Goal: Task Accomplishment & Management: Manage account settings

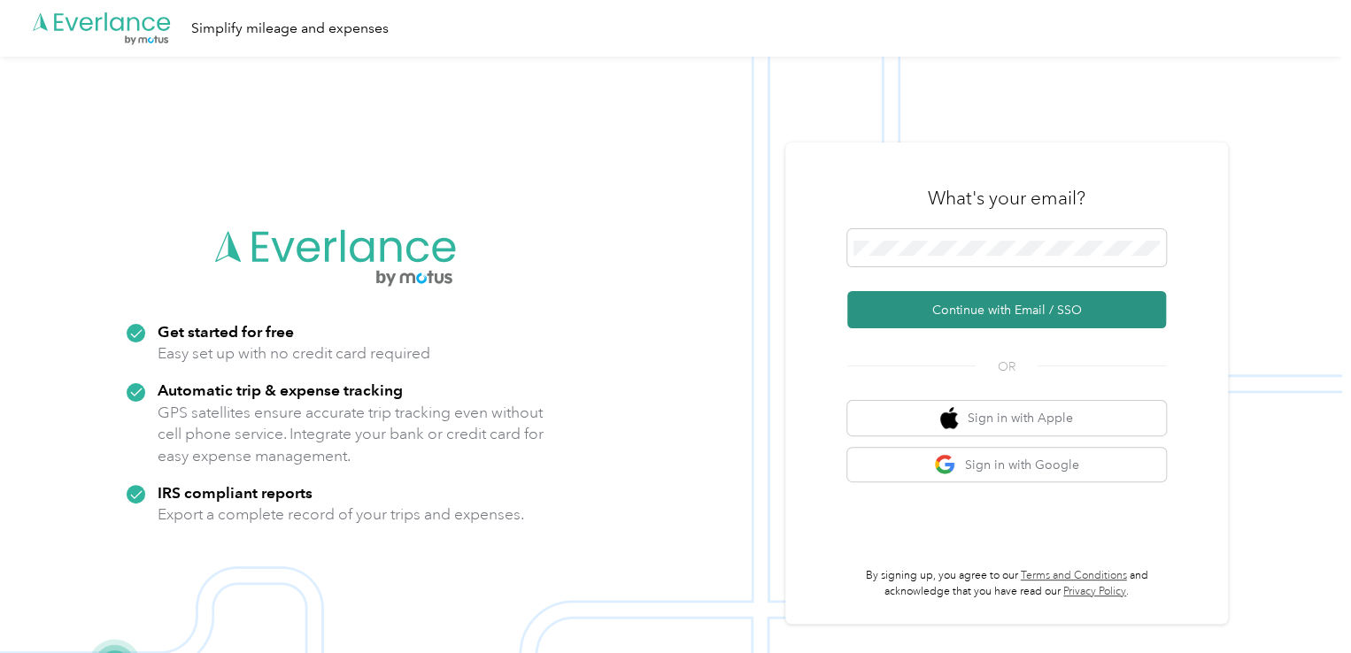
click at [978, 305] on button "Continue with Email / SSO" at bounding box center [1006, 309] width 319 height 37
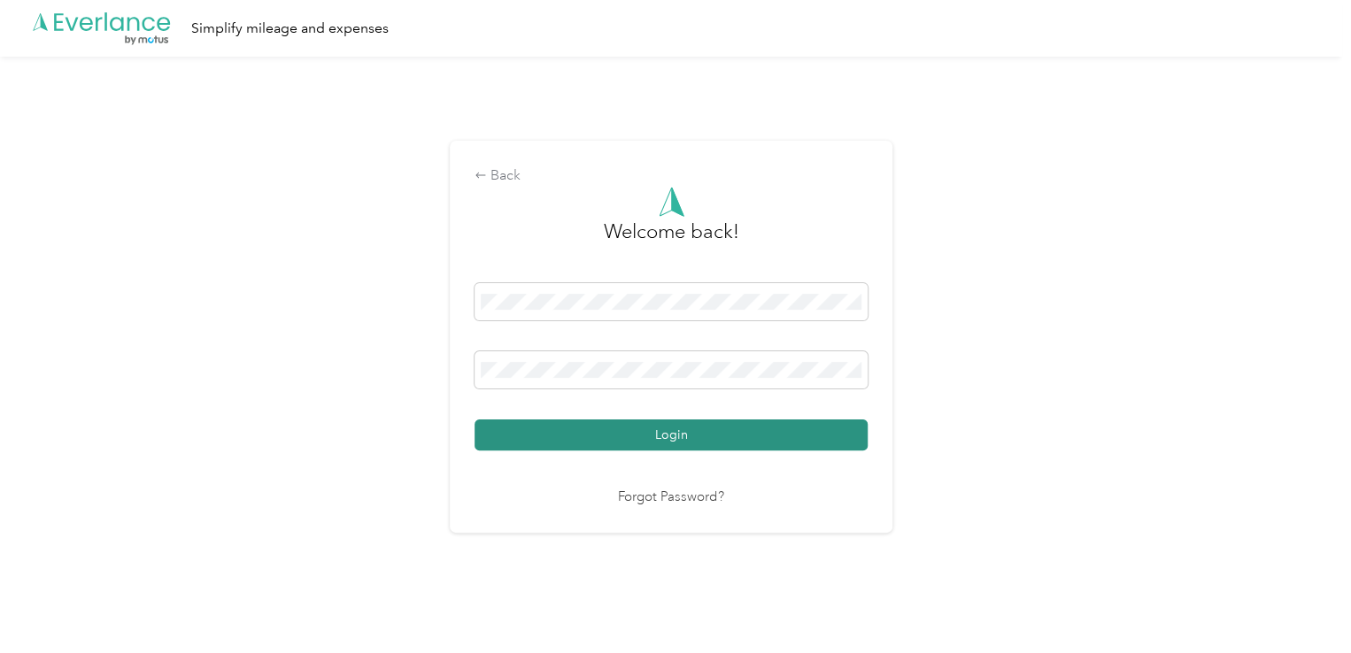
click at [616, 440] on button "Login" at bounding box center [670, 435] width 393 height 31
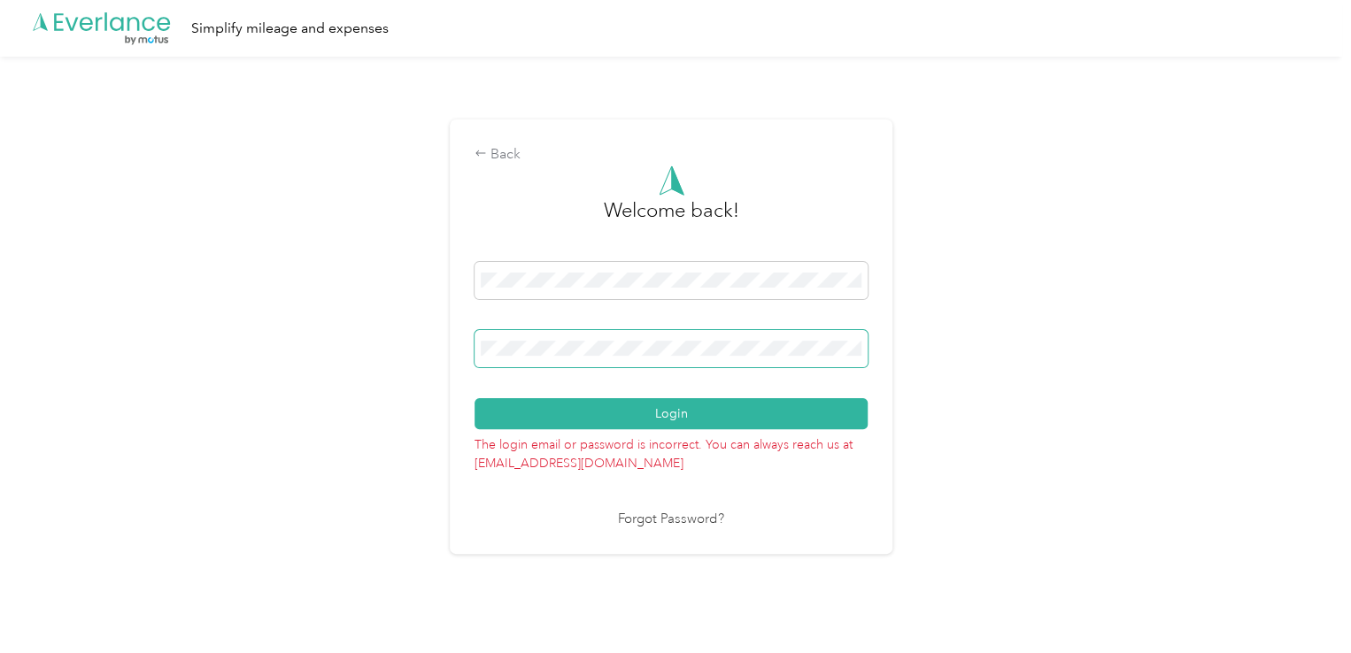
click at [474, 398] on button "Login" at bounding box center [670, 413] width 393 height 31
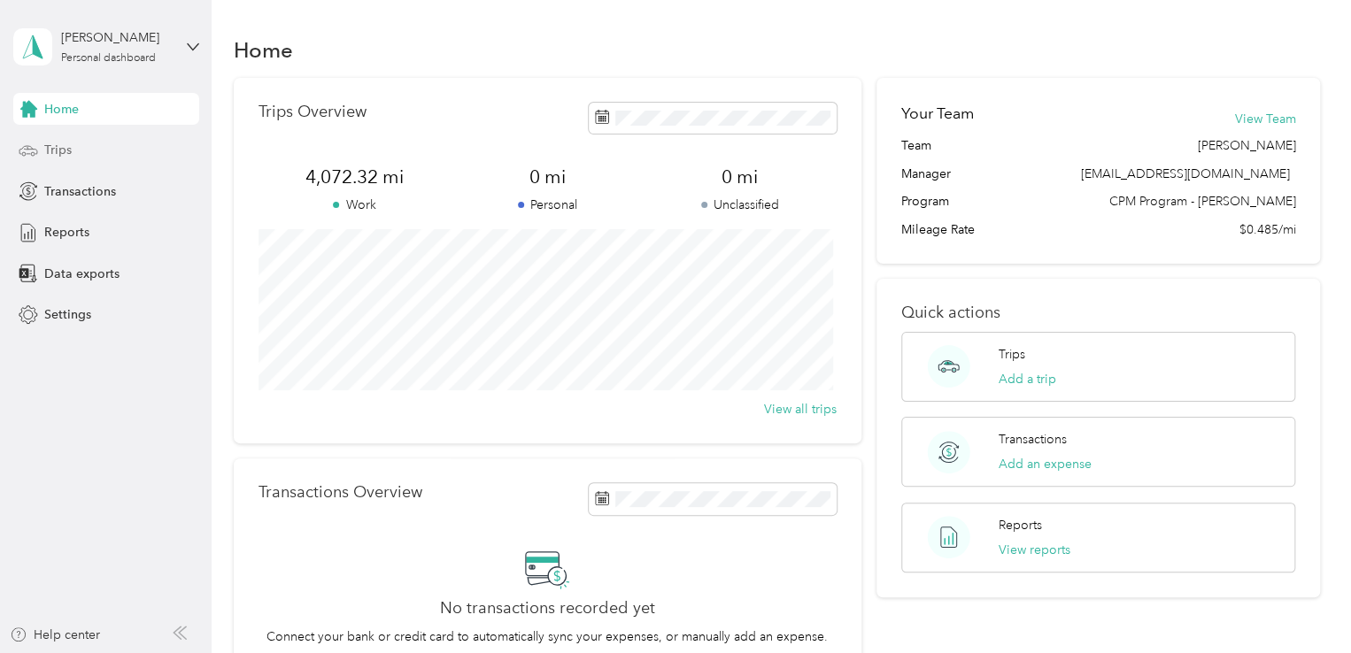
click at [64, 150] on span "Trips" at bounding box center [57, 150] width 27 height 19
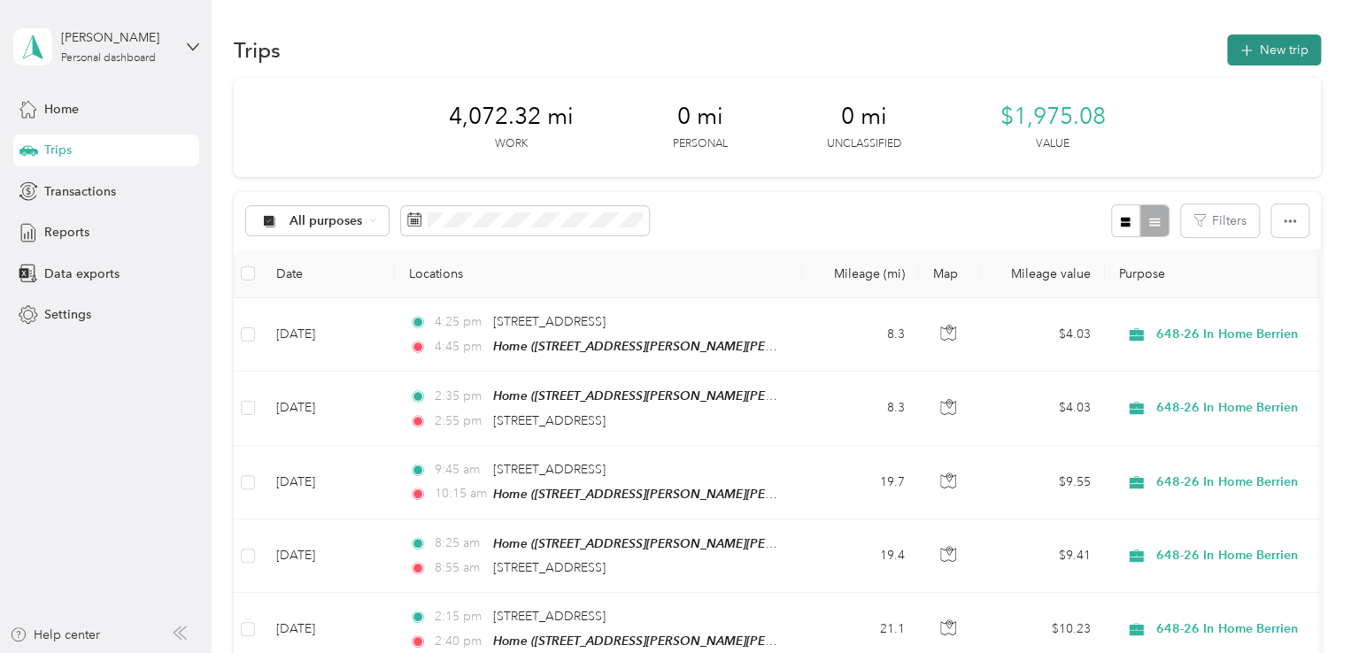
click at [1254, 40] on button "New trip" at bounding box center [1274, 50] width 94 height 31
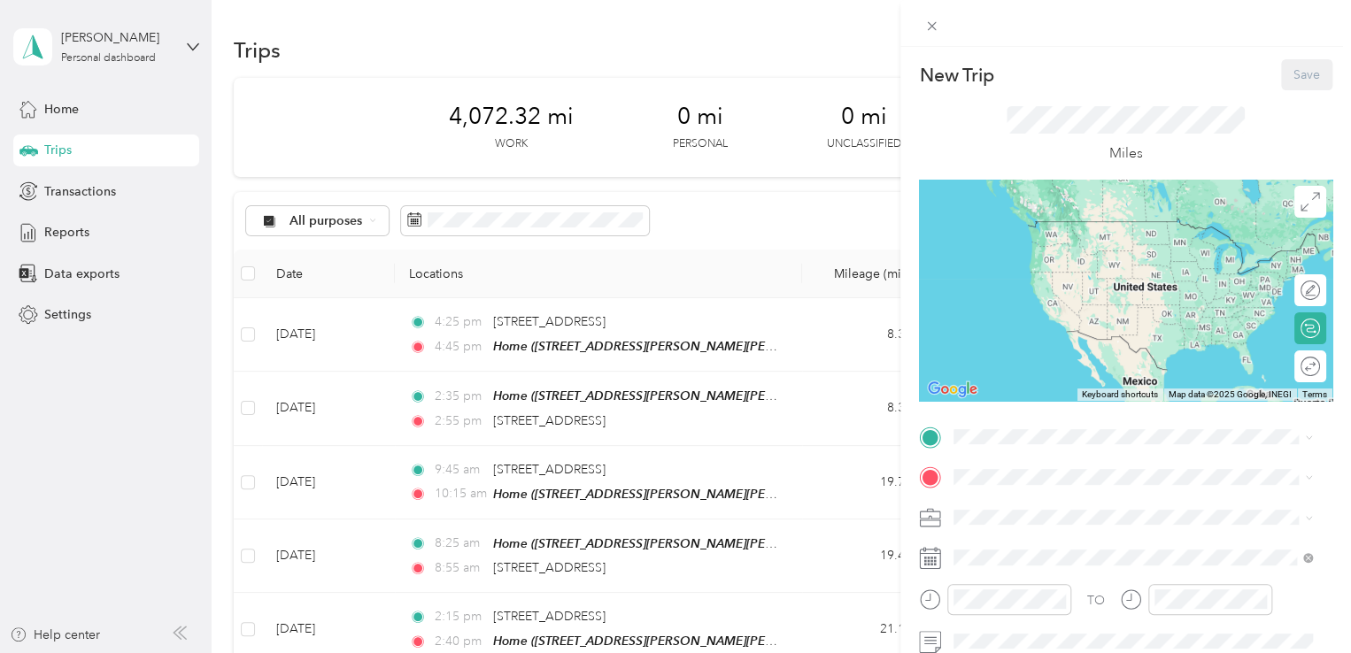
click at [993, 227] on strong "Home" at bounding box center [1004, 227] width 35 height 15
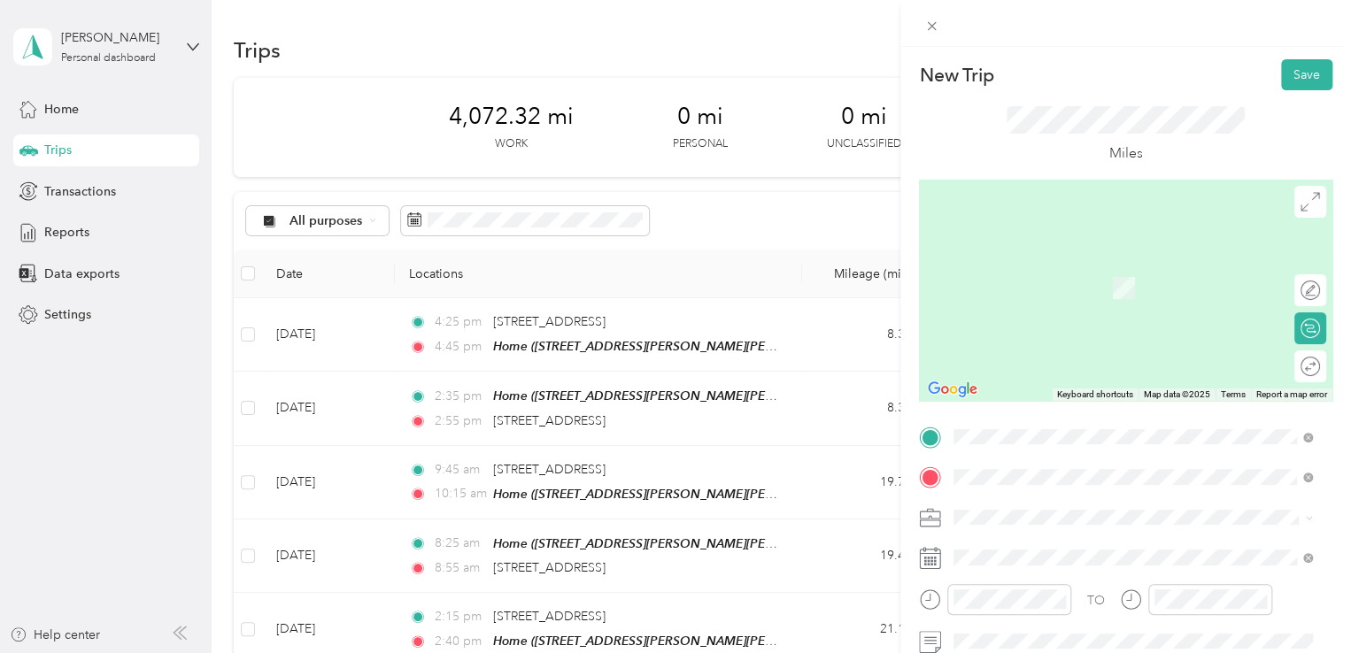
click at [1069, 274] on div "[STREET_ADDRESS][US_STATE]" at bounding box center [1132, 262] width 346 height 24
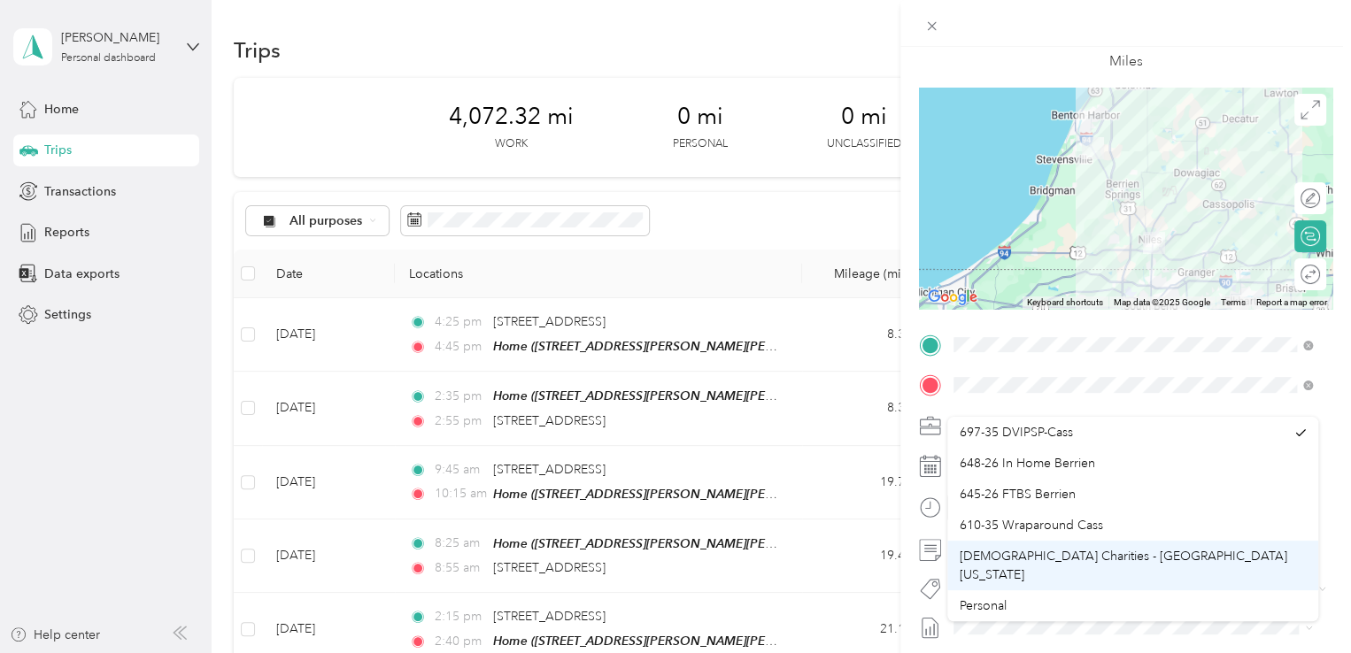
scroll to position [122, 0]
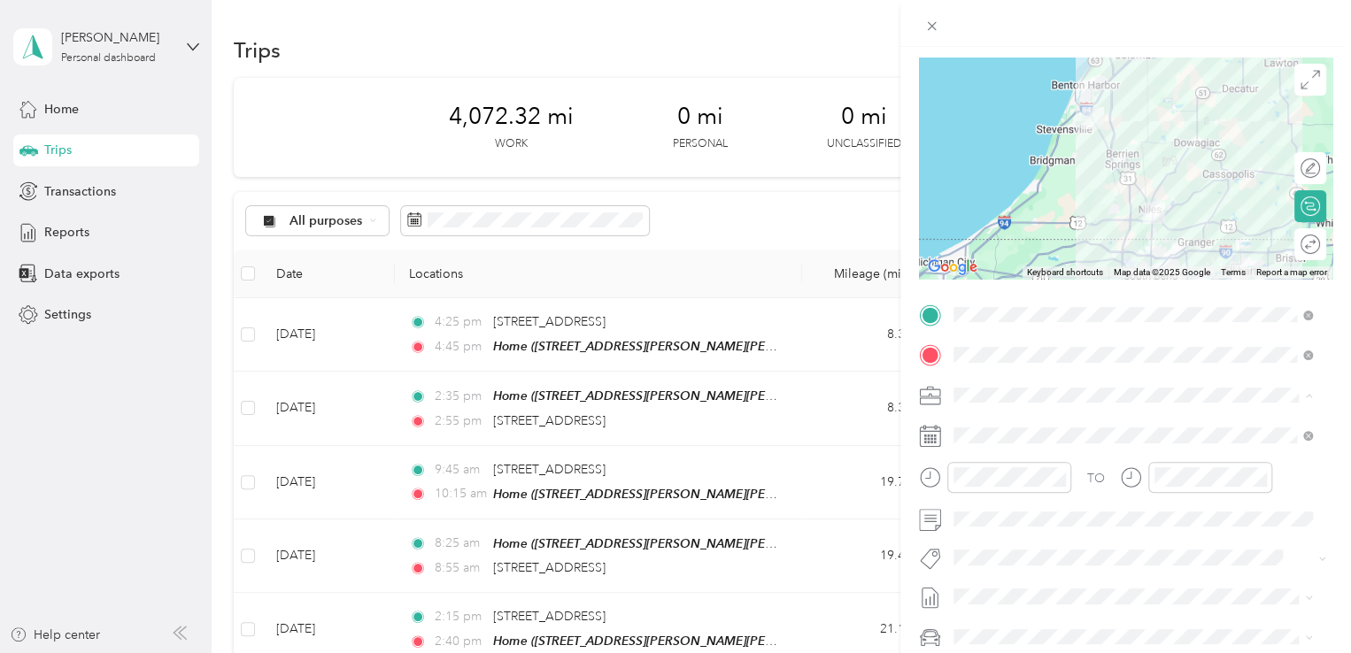
click at [1038, 555] on li "[DEMOGRAPHIC_DATA] Charities - [GEOGRAPHIC_DATA][US_STATE]" at bounding box center [1132, 560] width 371 height 50
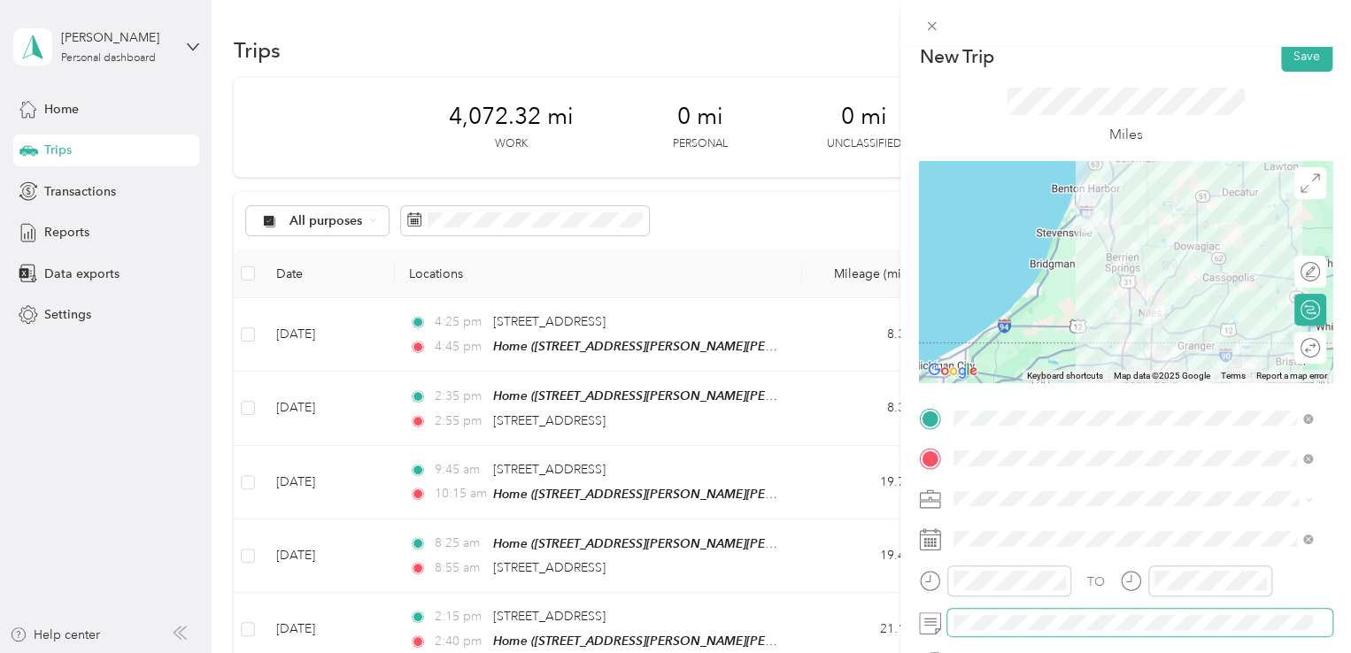
scroll to position [11, 0]
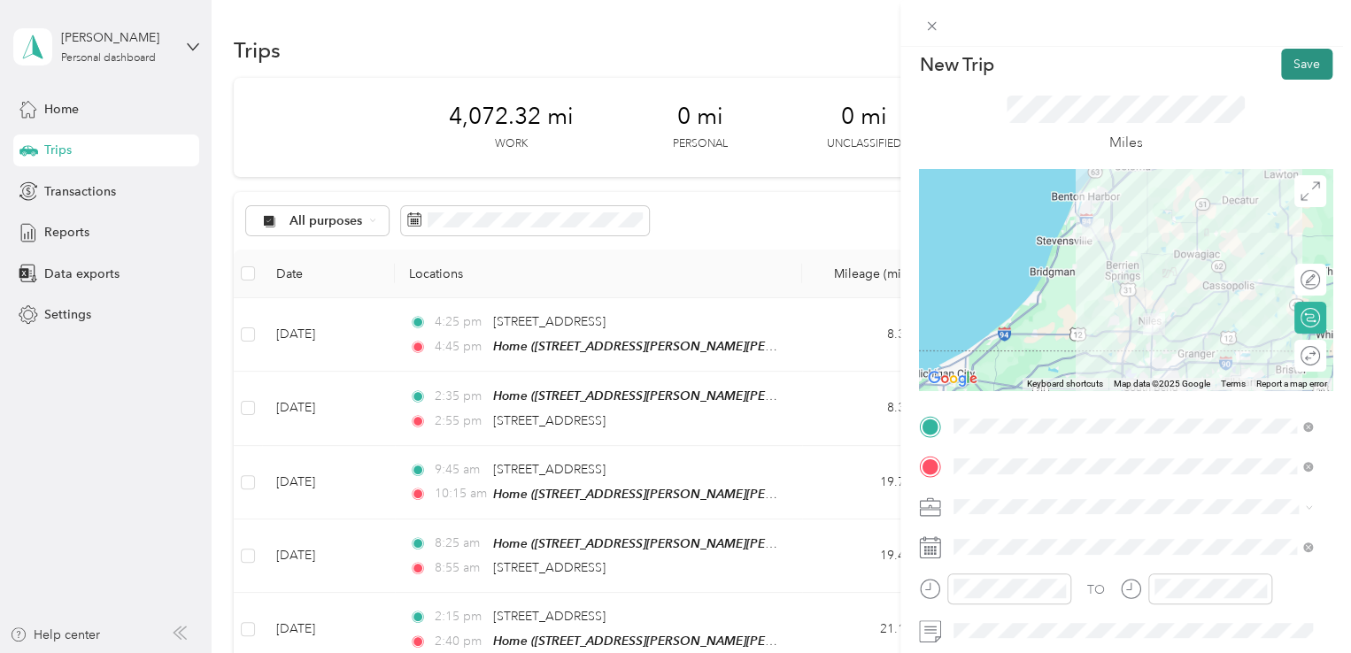
click at [1299, 73] on button "Save" at bounding box center [1306, 64] width 51 height 31
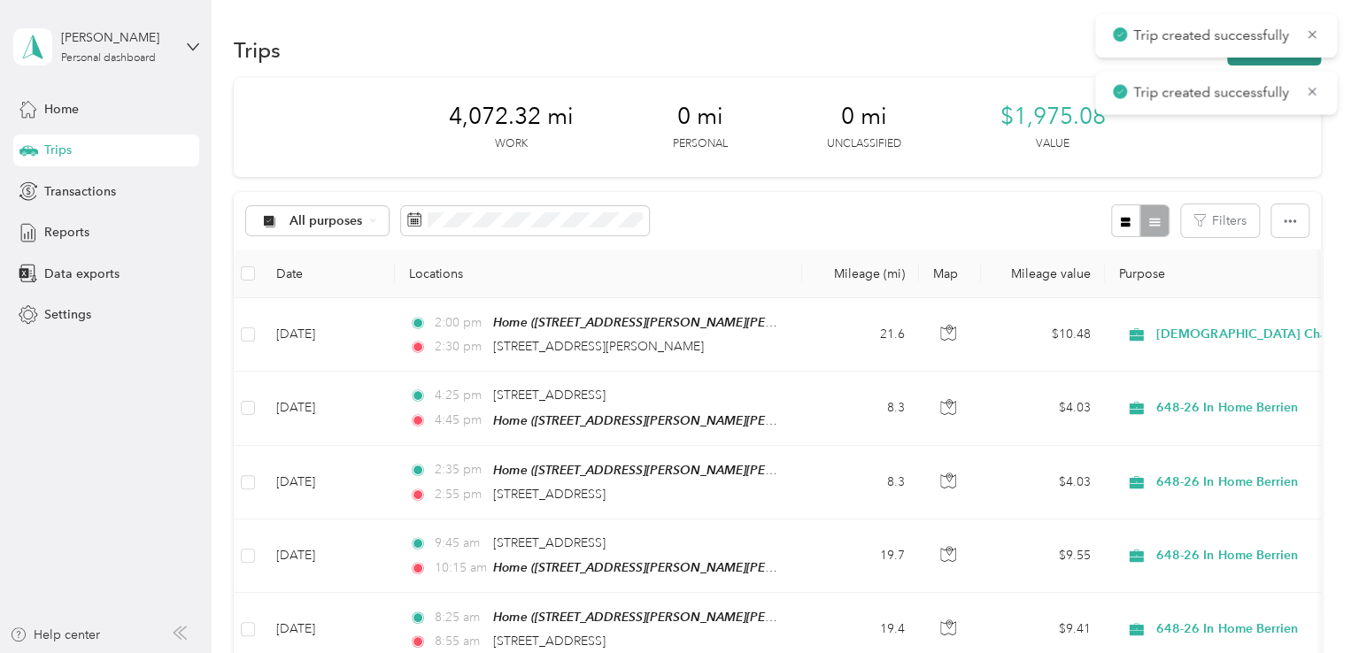
click at [1290, 59] on button "New trip" at bounding box center [1274, 50] width 94 height 31
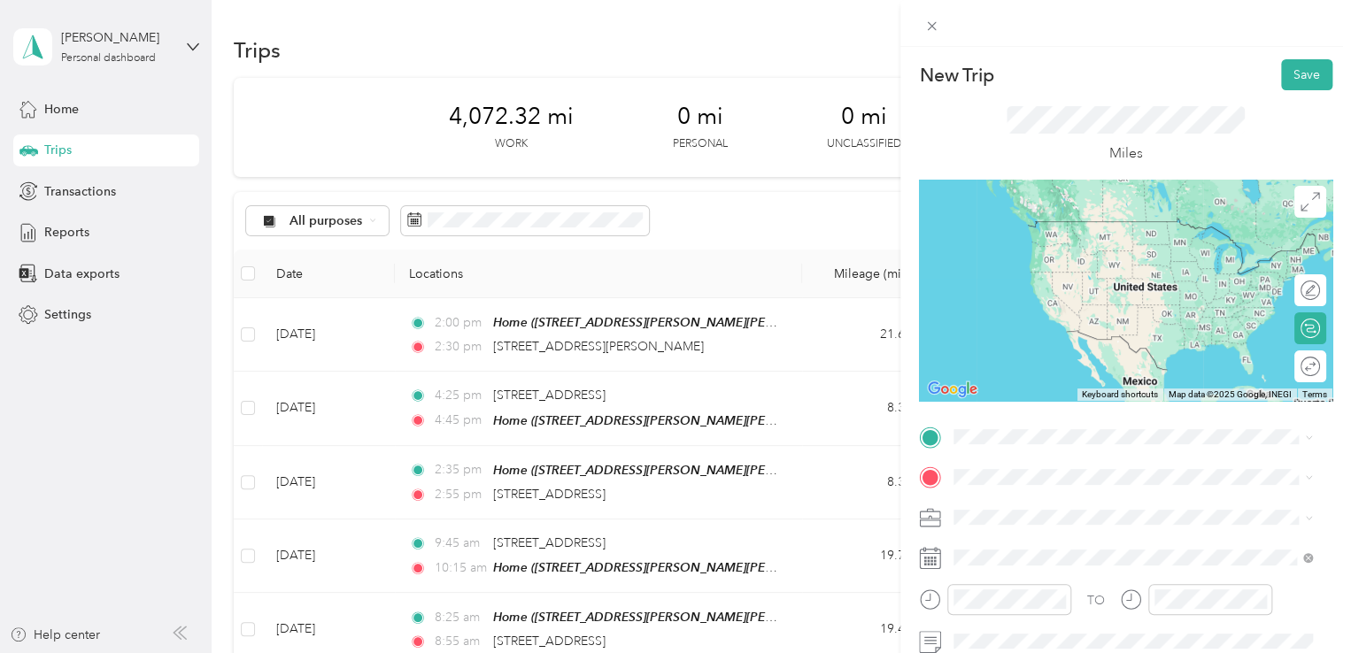
click at [1048, 284] on span "[STREET_ADDRESS][US_STATE]" at bounding box center [1075, 276] width 177 height 16
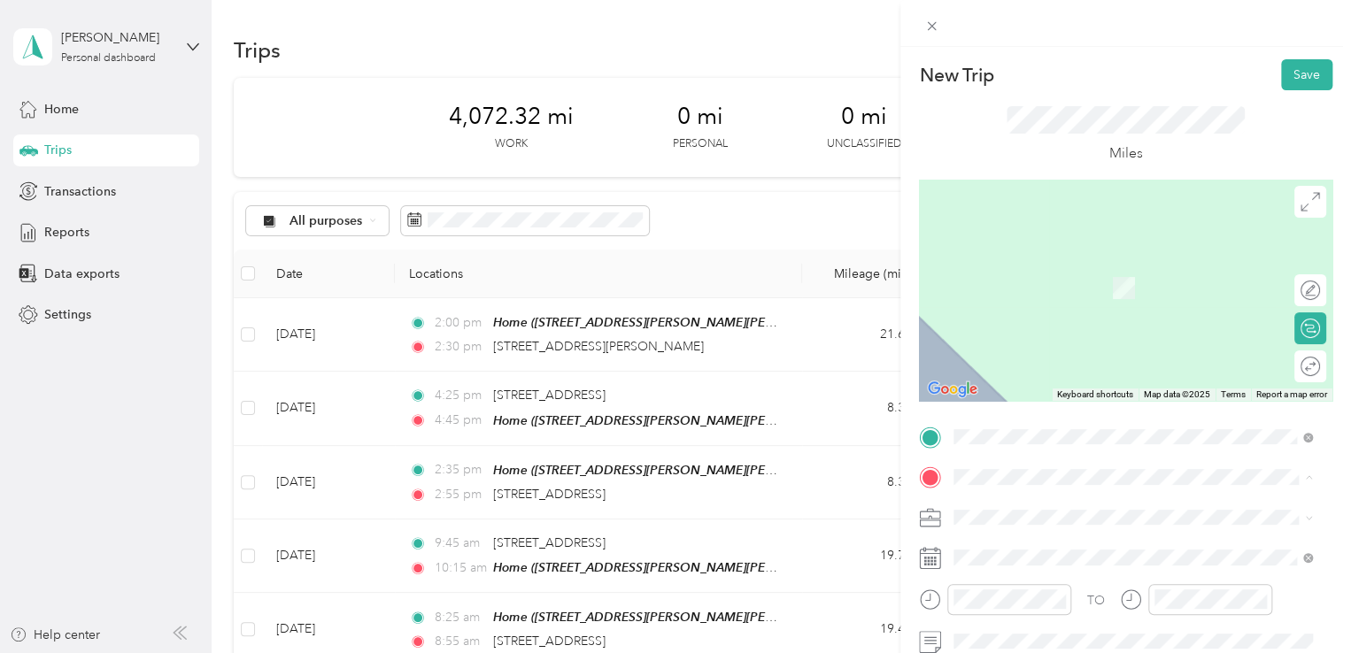
click at [1030, 281] on span "[STREET_ADDRESS][PERSON_NAME][PERSON_NAME]" at bounding box center [1141, 288] width 309 height 15
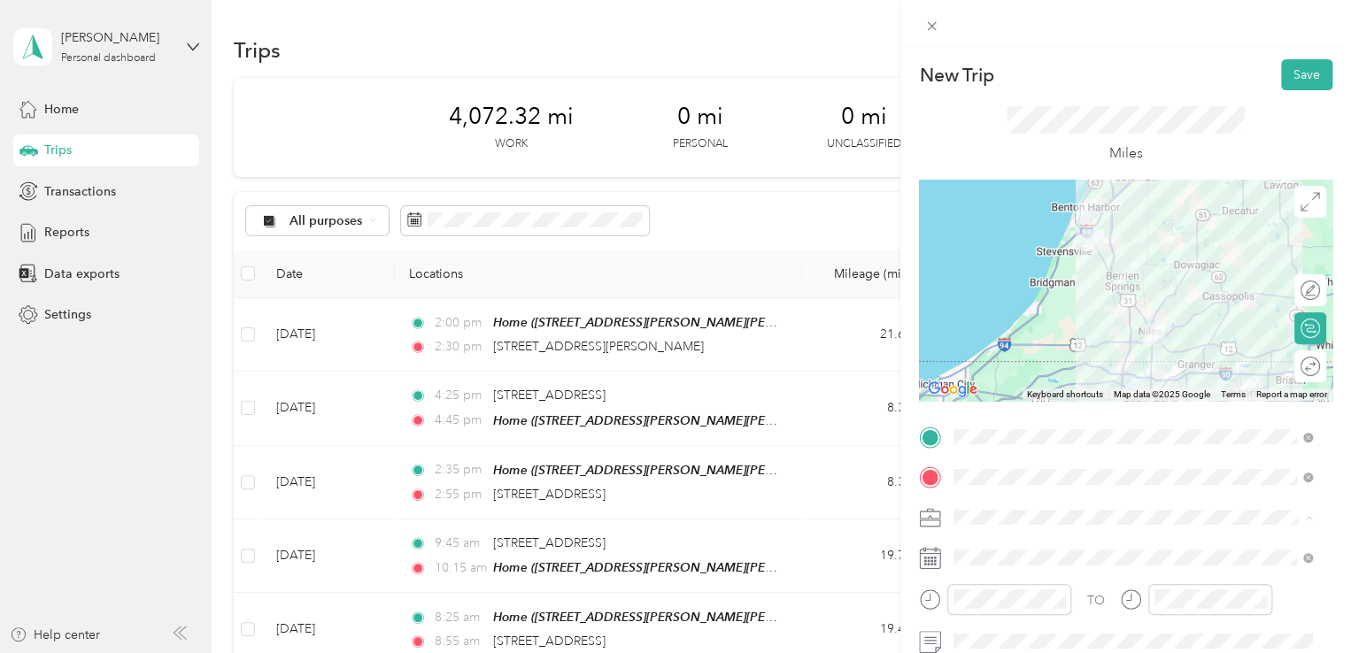
click at [1026, 466] on ol "697-35 DVIPSP-Cass 648-26 In Home Berrien 645-26 FTBS Berrien 610-35 Wraparound…" at bounding box center [1132, 418] width 371 height 204
click at [1026, 489] on li "Personal" at bounding box center [1132, 504] width 371 height 31
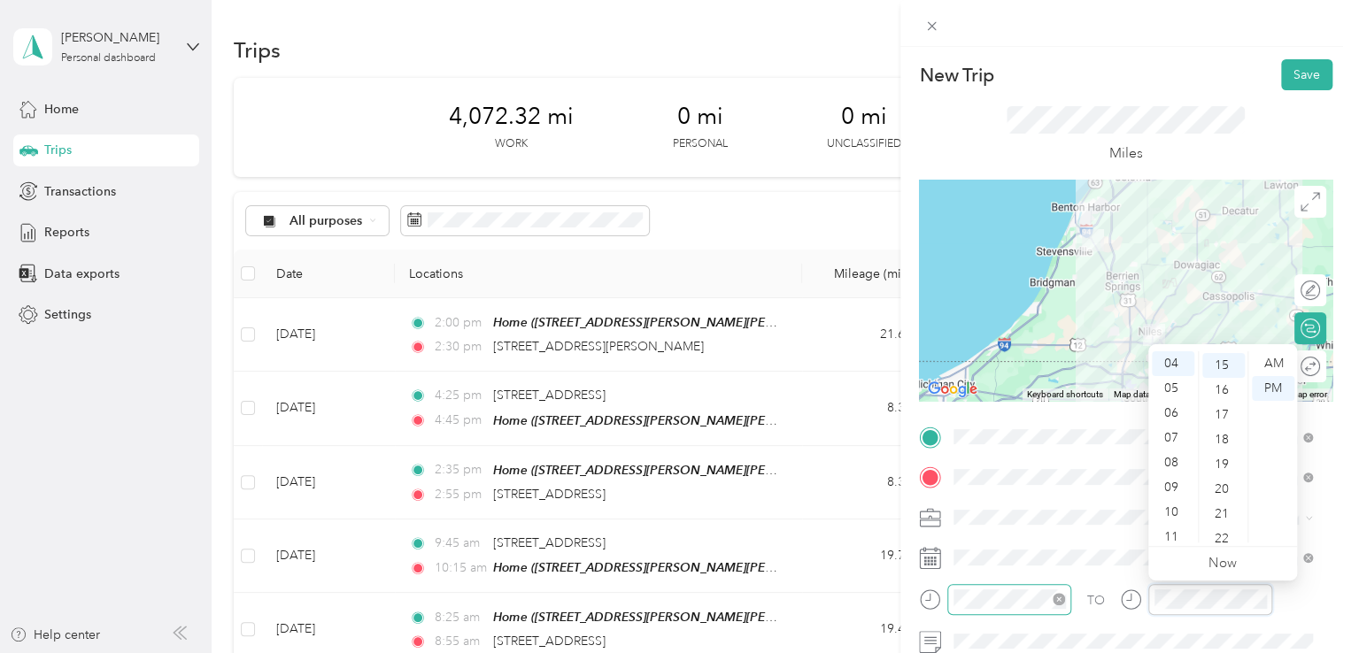
scroll to position [372, 0]
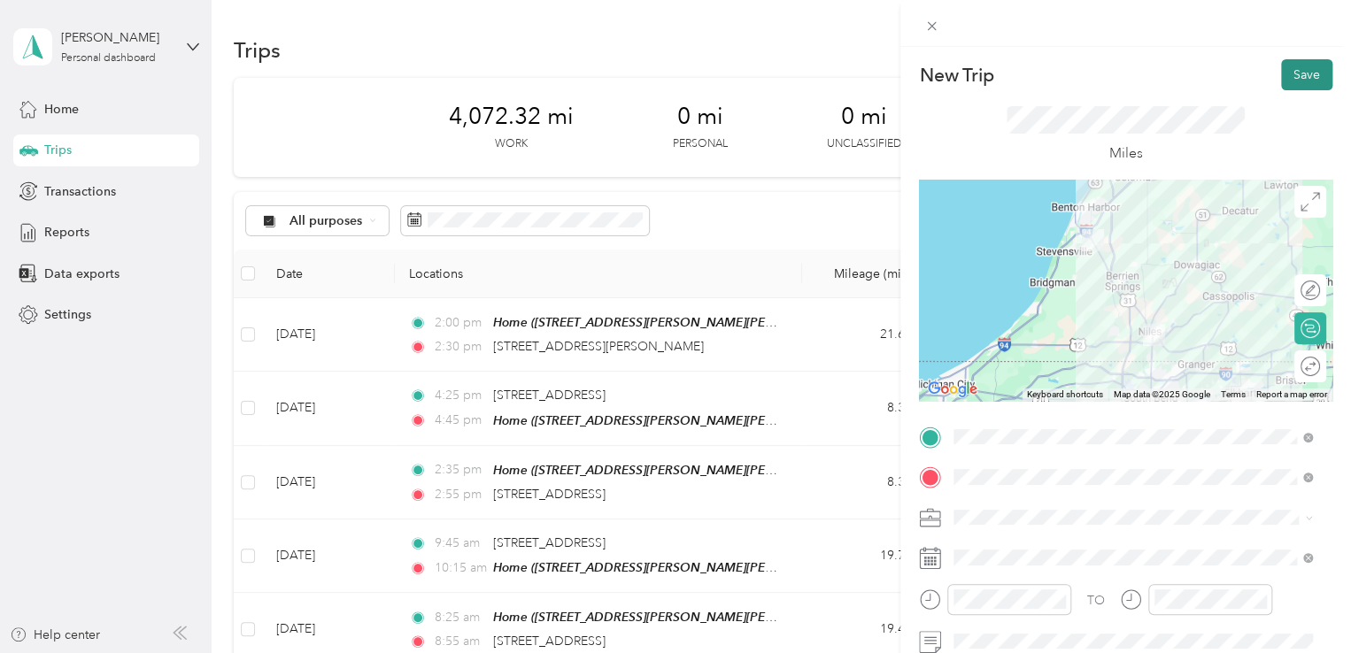
click at [1281, 81] on button "Save" at bounding box center [1306, 74] width 51 height 31
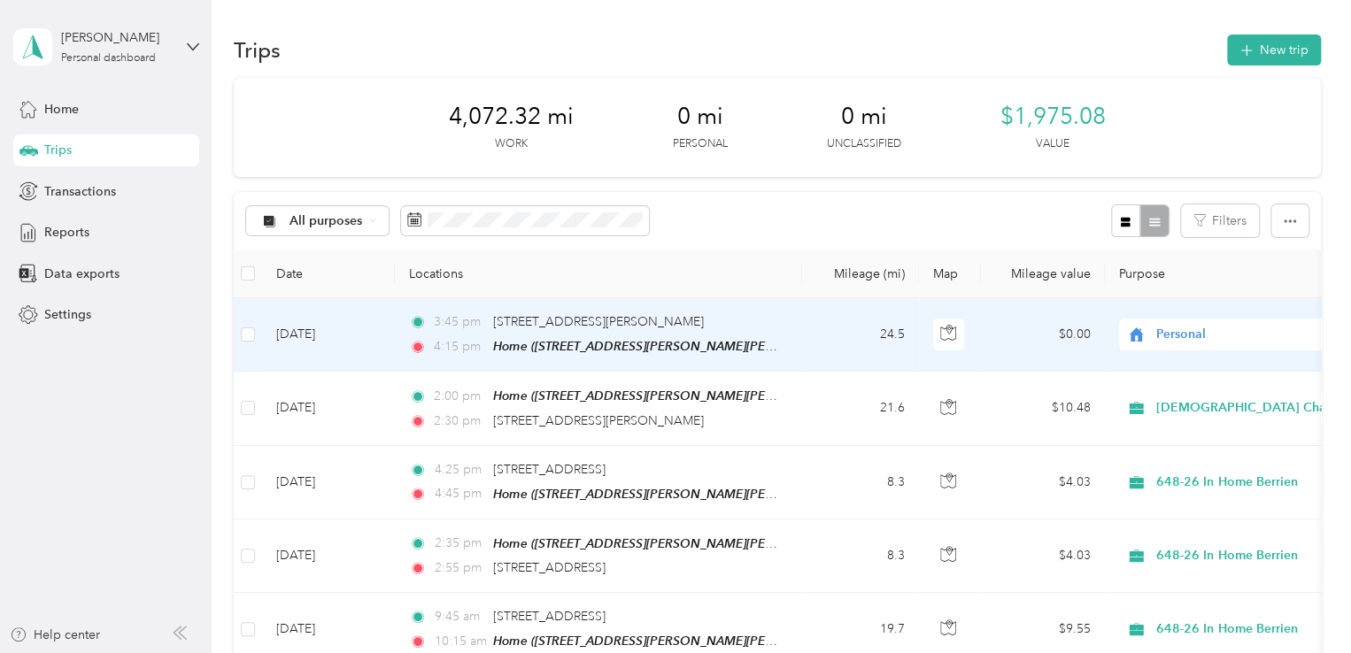
click at [822, 339] on td "24.5" at bounding box center [860, 334] width 117 height 73
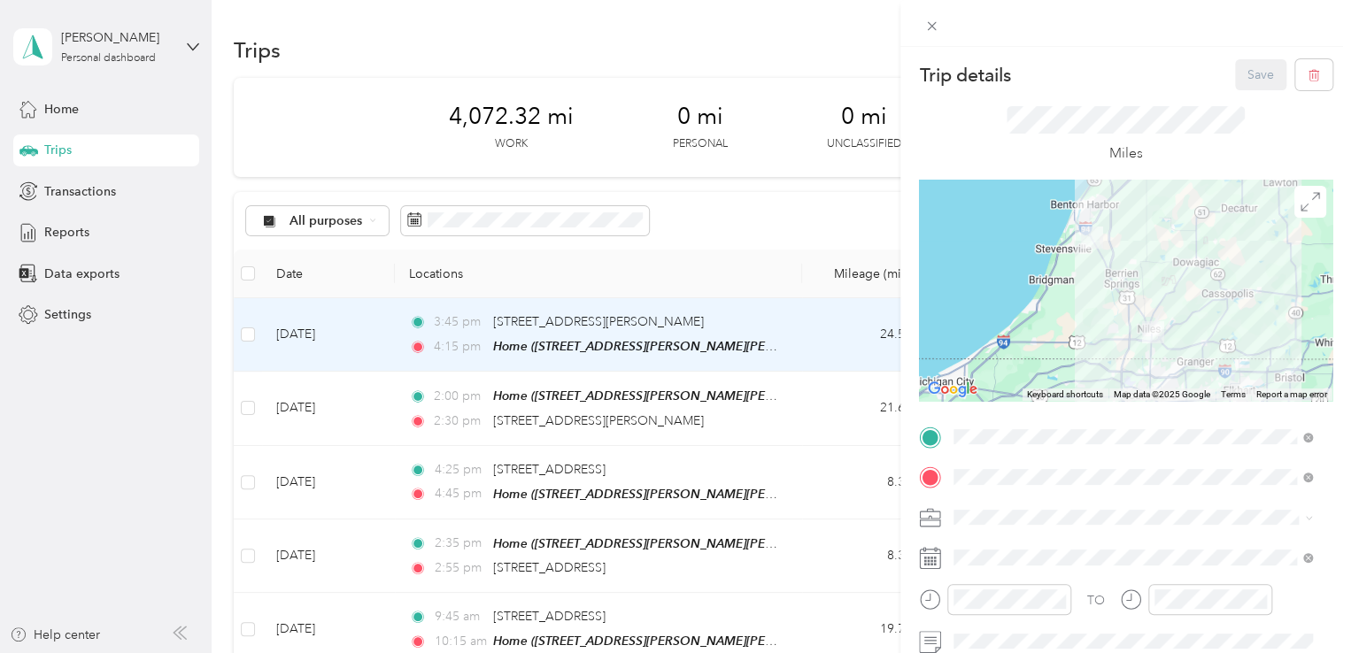
click at [1003, 448] on span "[DEMOGRAPHIC_DATA] Charities - [GEOGRAPHIC_DATA][US_STATE]" at bounding box center [1122, 464] width 327 height 34
click at [1235, 82] on button "Save" at bounding box center [1260, 74] width 51 height 31
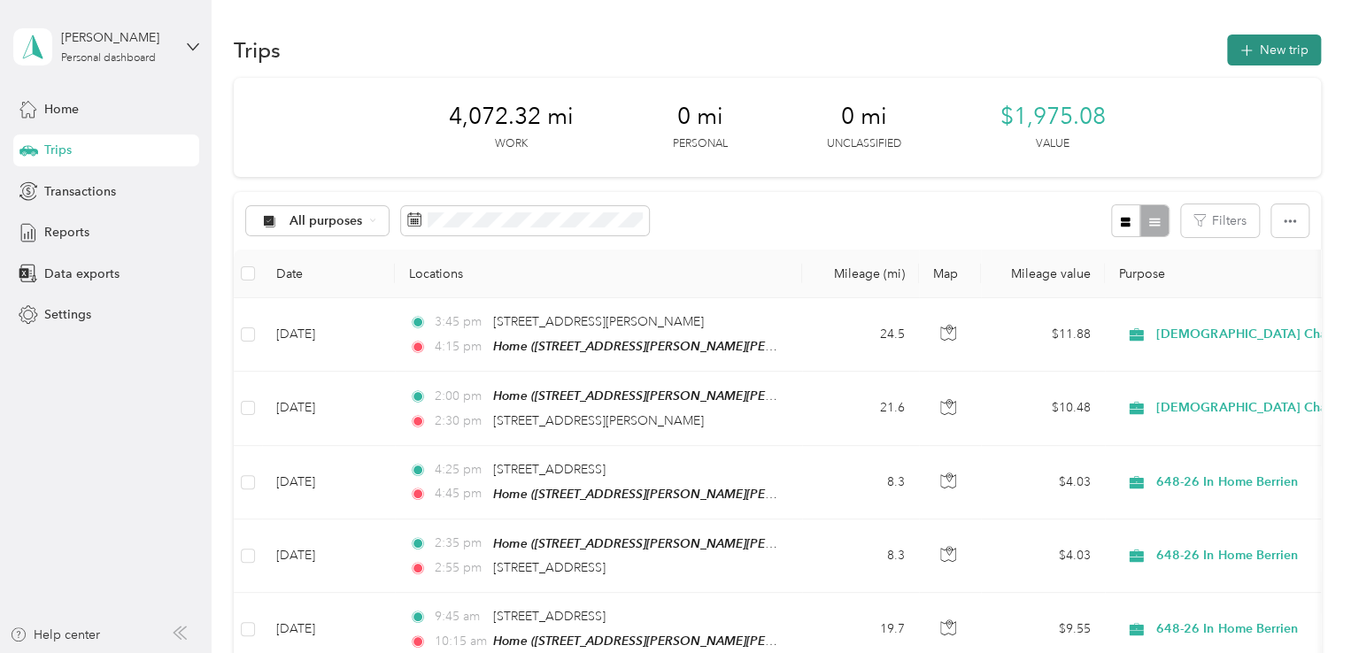
click at [1258, 56] on button "New trip" at bounding box center [1274, 50] width 94 height 31
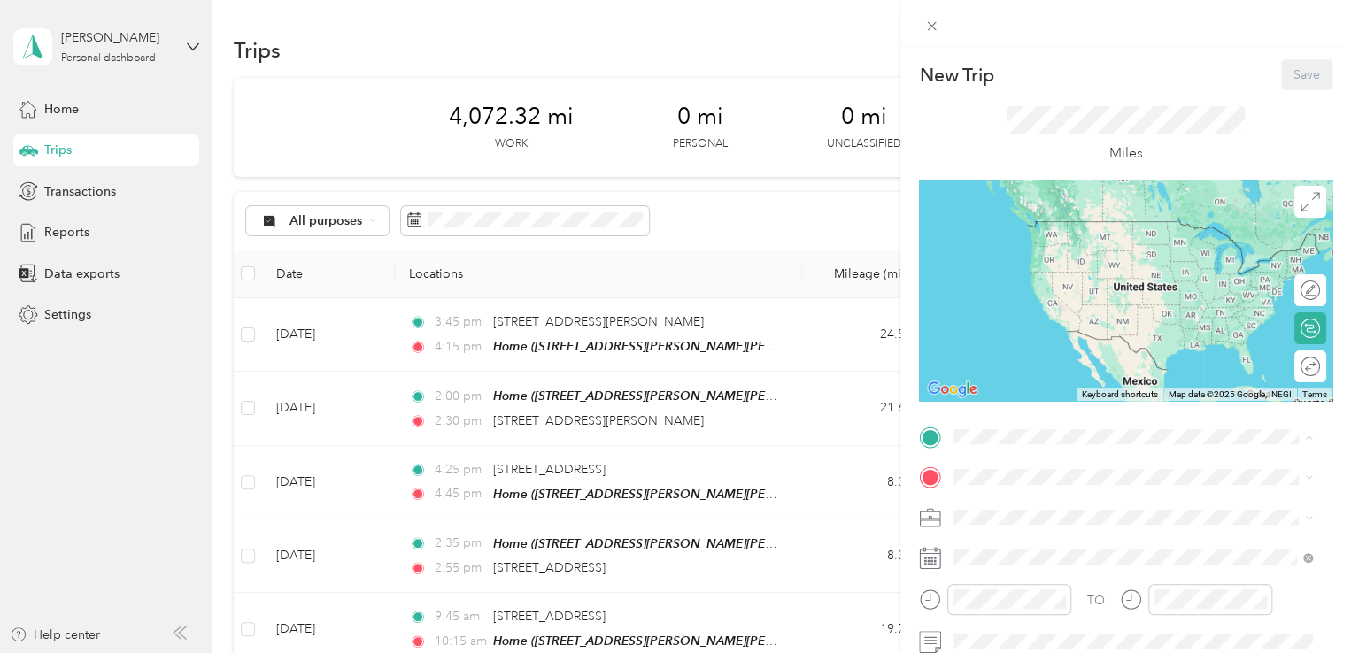
click at [1026, 249] on span "[STREET_ADDRESS][PERSON_NAME][PERSON_NAME]" at bounding box center [1141, 247] width 309 height 15
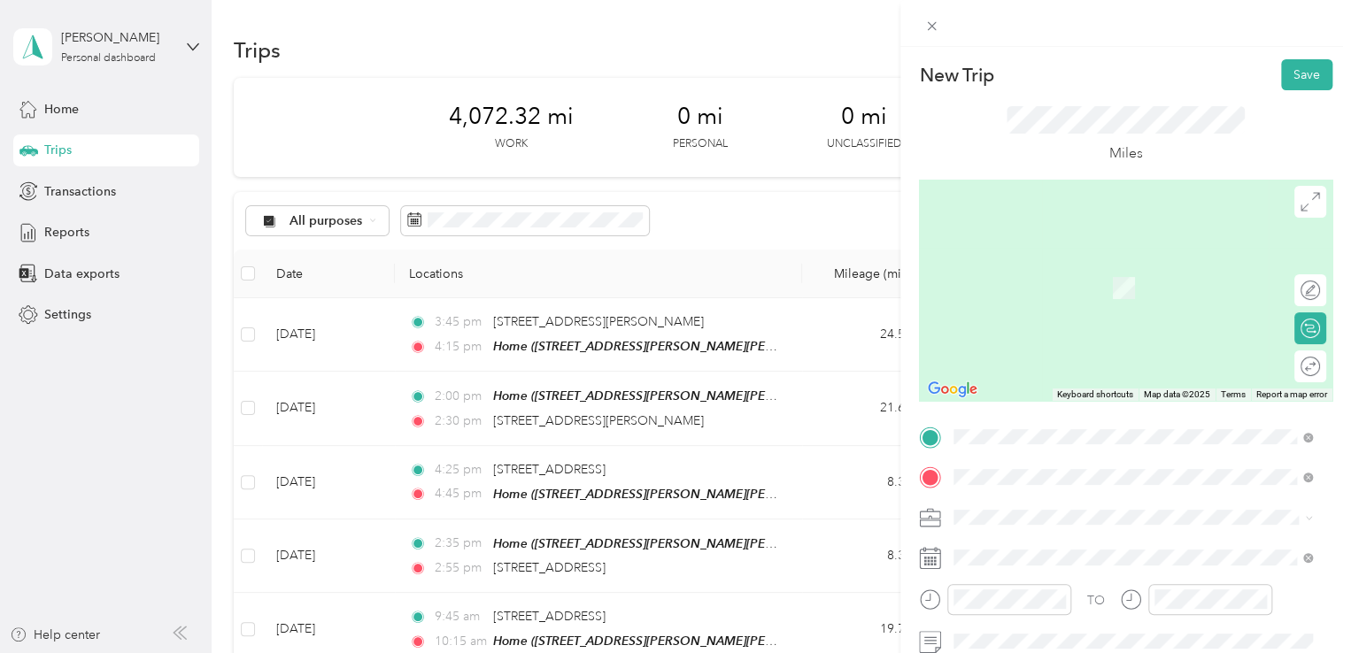
click at [1013, 252] on div "[STREET_ADDRESS][US_STATE]" at bounding box center [1132, 262] width 346 height 24
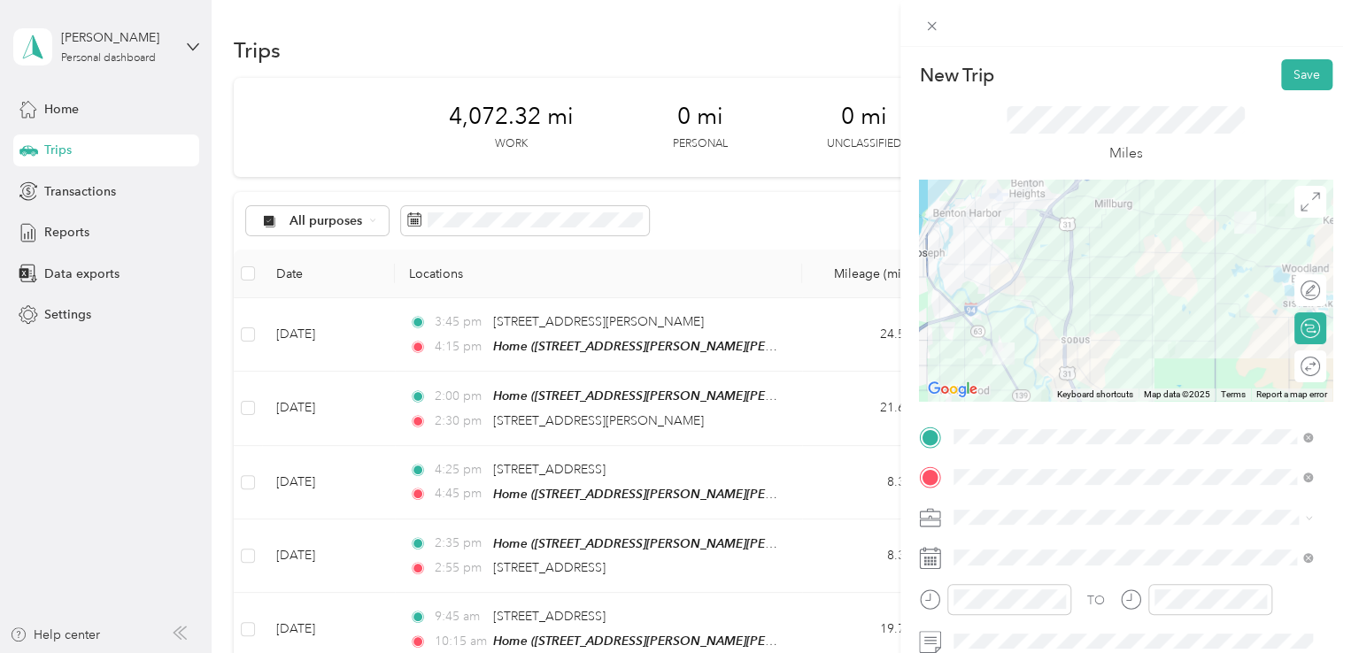
click at [999, 502] on div "TO Add photo" at bounding box center [1125, 637] width 413 height 428
click at [998, 460] on li "[DEMOGRAPHIC_DATA] Charities - [GEOGRAPHIC_DATA][US_STATE]" at bounding box center [1132, 464] width 371 height 50
click at [1281, 65] on button "Save" at bounding box center [1306, 74] width 51 height 31
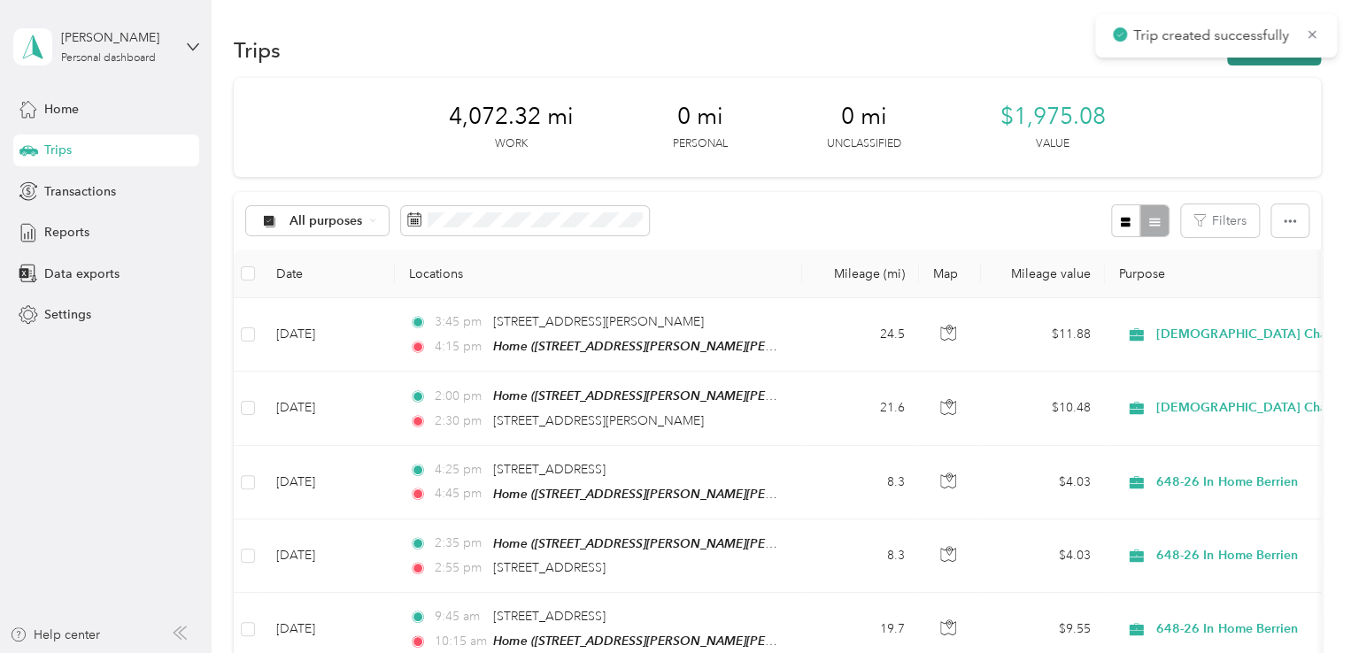
click at [1273, 61] on button "New trip" at bounding box center [1274, 50] width 94 height 31
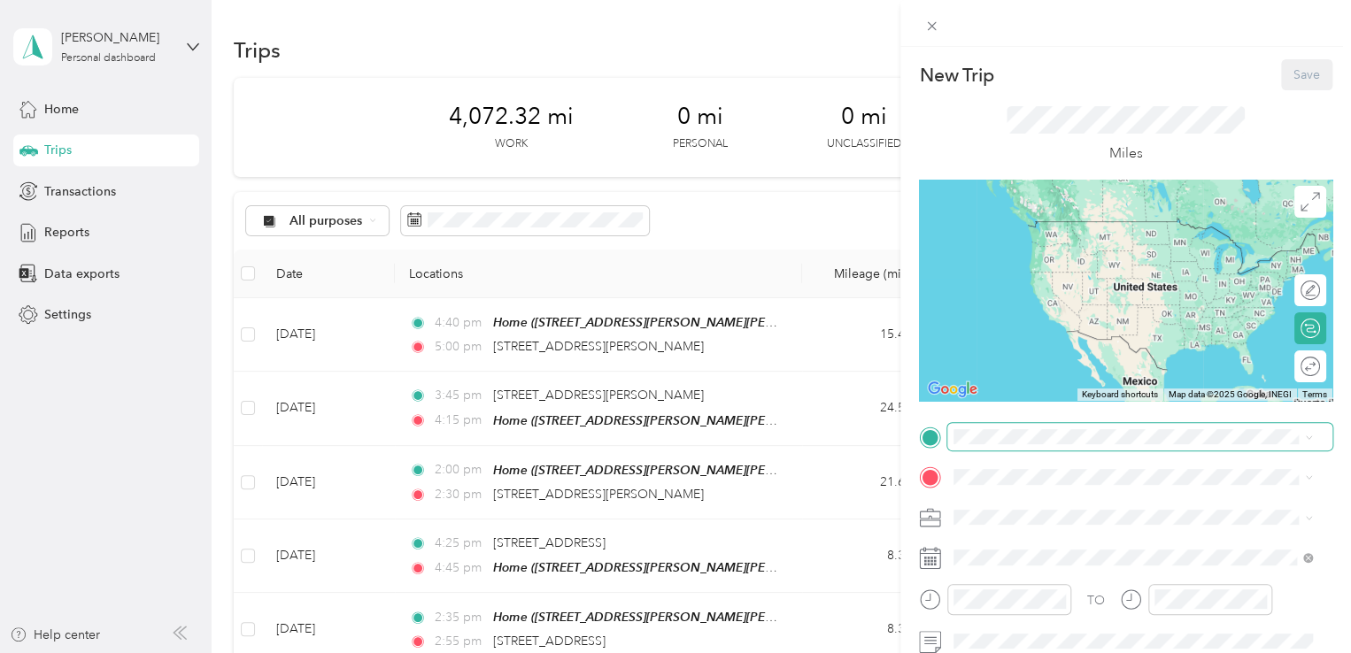
click at [1034, 426] on span at bounding box center [1139, 437] width 385 height 28
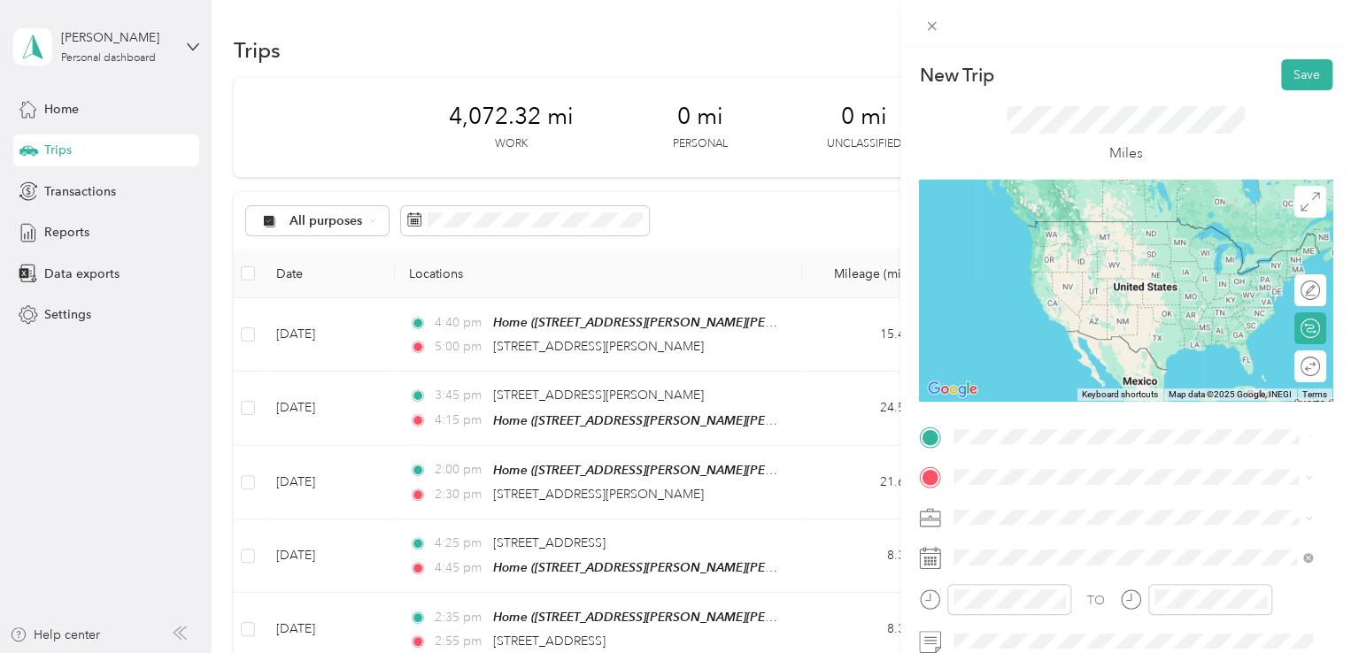
click at [1027, 217] on span "[STREET_ADDRESS][US_STATE]" at bounding box center [1075, 220] width 177 height 16
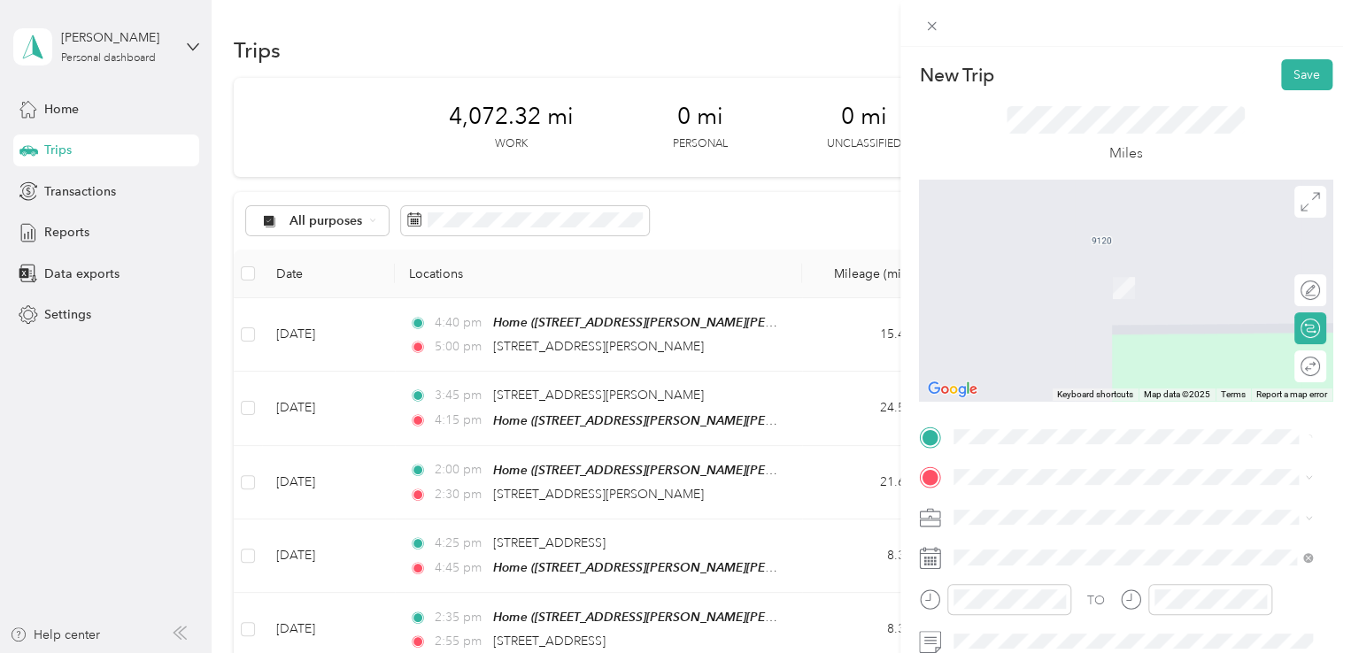
click at [1038, 285] on span "[STREET_ADDRESS][PERSON_NAME][PERSON_NAME]" at bounding box center [1141, 286] width 309 height 15
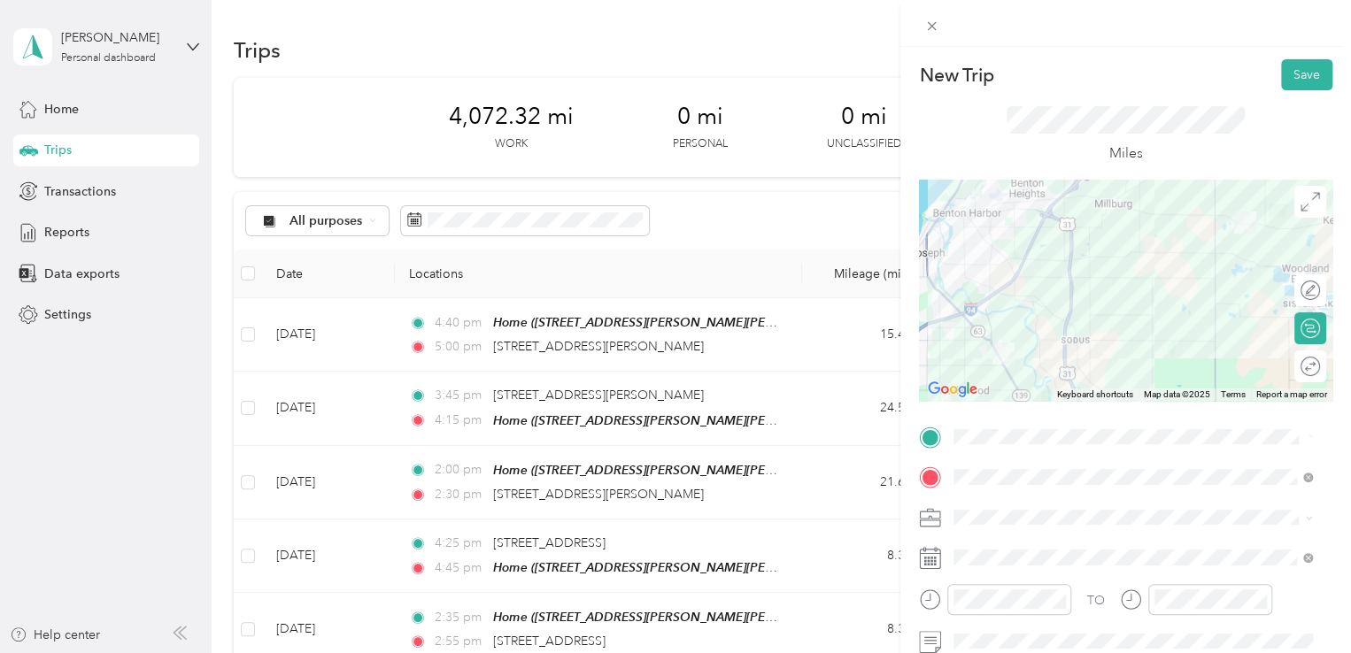
click at [1029, 458] on li "[DEMOGRAPHIC_DATA] Charities - [GEOGRAPHIC_DATA][US_STATE]" at bounding box center [1132, 465] width 371 height 50
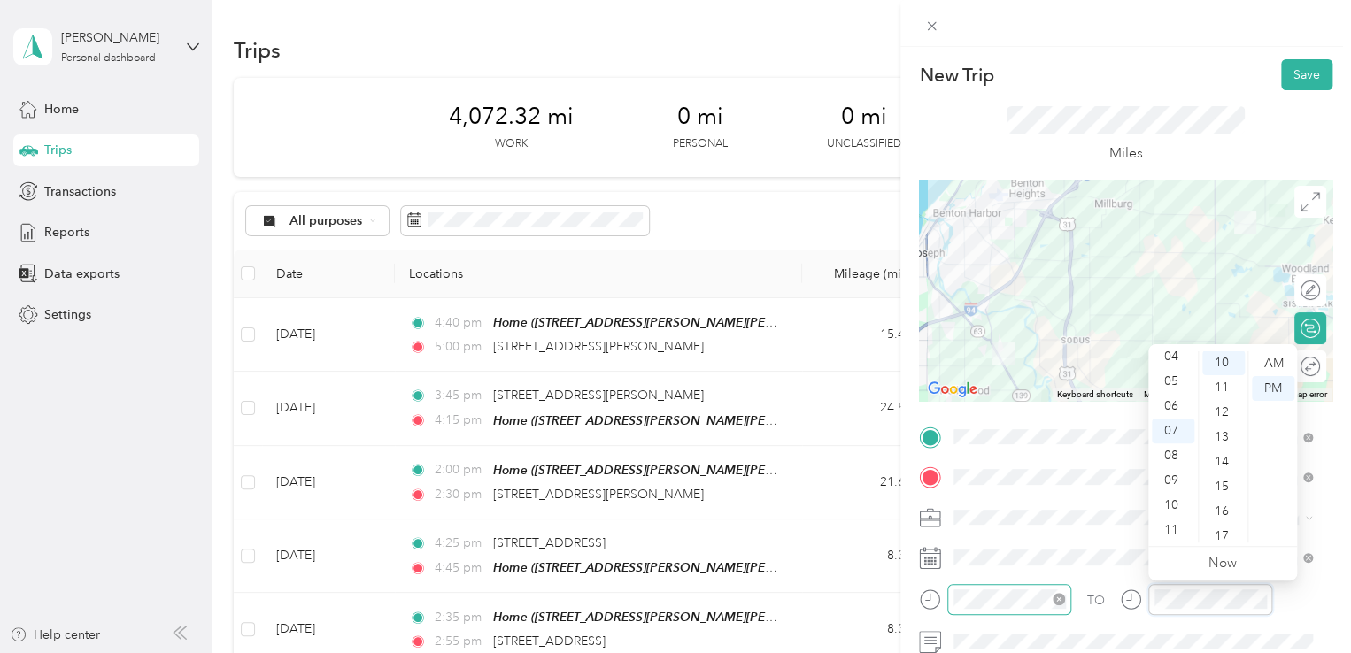
scroll to position [248, 0]
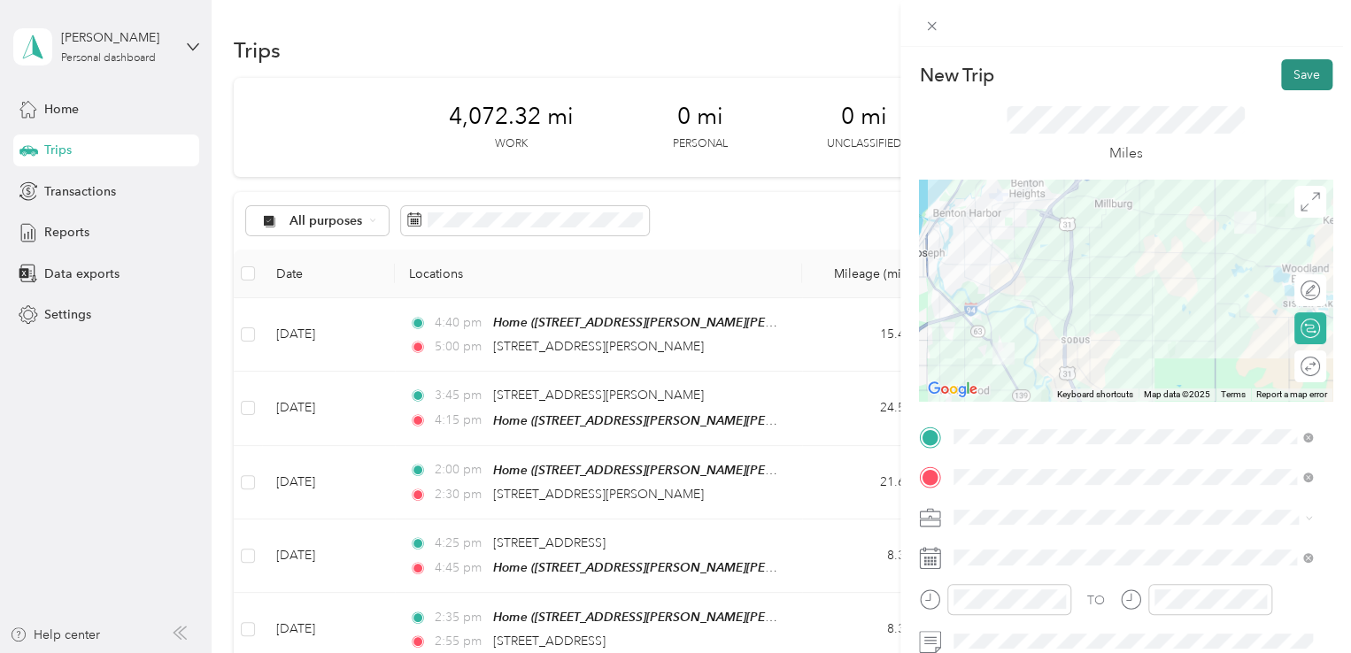
click at [1308, 68] on button "Save" at bounding box center [1306, 74] width 51 height 31
